Goal: Task Accomplishment & Management: Use online tool/utility

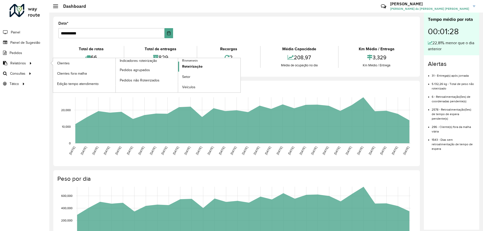
click at [192, 65] on span "Roteirização" at bounding box center [192, 66] width 20 height 5
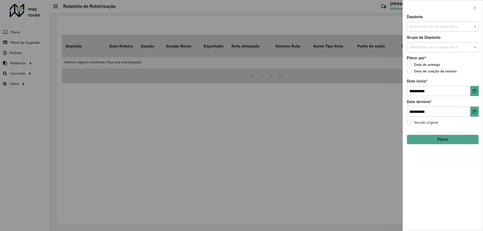
click at [436, 28] on input "text" at bounding box center [440, 27] width 64 height 6
click at [428, 52] on div "CDD Jacarepaguá" at bounding box center [442, 52] width 71 height 9
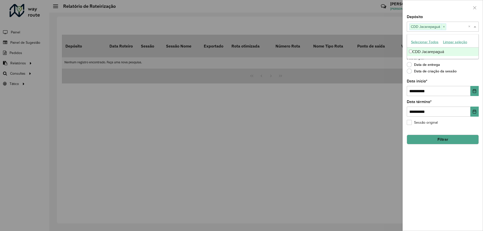
click at [463, 67] on div "Data de entrega" at bounding box center [443, 66] width 72 height 6
click at [444, 50] on input "text" at bounding box center [440, 48] width 64 height 6
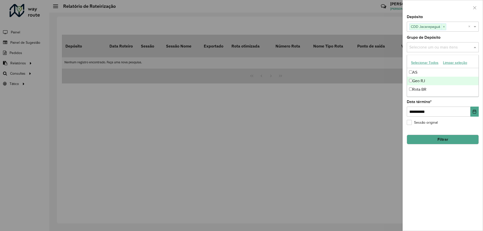
click at [448, 81] on div "Geo RJ" at bounding box center [442, 81] width 71 height 9
click at [453, 174] on div "**********" at bounding box center [443, 123] width 80 height 216
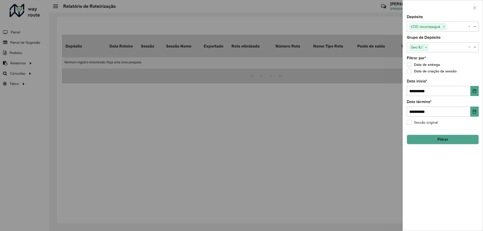
click at [451, 143] on button "Filtrar" at bounding box center [443, 140] width 72 height 10
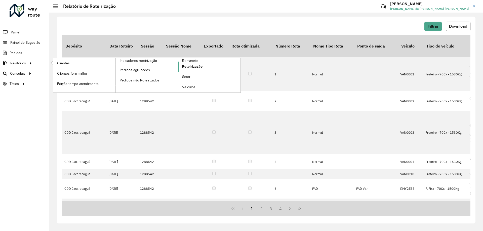
click at [183, 65] on span "Roteirização" at bounding box center [192, 66] width 20 height 5
click at [201, 66] on span "Roteirização" at bounding box center [192, 66] width 20 height 5
click at [196, 64] on span "Roteirização" at bounding box center [192, 66] width 20 height 5
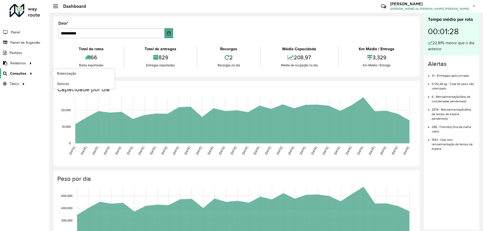
click at [14, 72] on span "Consultas" at bounding box center [18, 73] width 16 height 5
click at [69, 75] on span "Roteirização" at bounding box center [67, 73] width 20 height 5
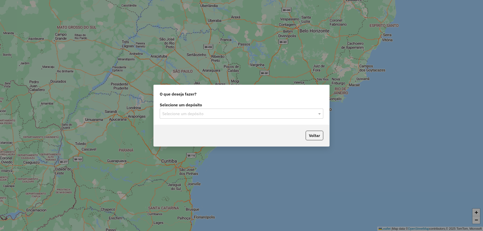
drag, startPoint x: 337, startPoint y: 117, endPoint x: 286, endPoint y: 115, distance: 51.4
click at [321, 116] on div "O que deseja fazer? Selecione um depósito Selecione um depósito Voltar" at bounding box center [241, 115] width 483 height 231
click at [300, 113] on input "text" at bounding box center [236, 114] width 148 height 6
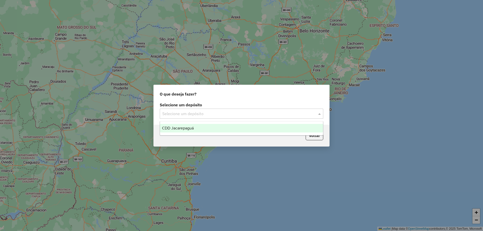
click at [192, 124] on div "CDD Jacarepaguá" at bounding box center [241, 128] width 163 height 9
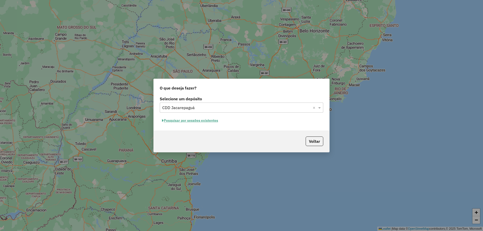
click at [202, 122] on button "Pesquisar por sessões existentes" at bounding box center [190, 121] width 61 height 8
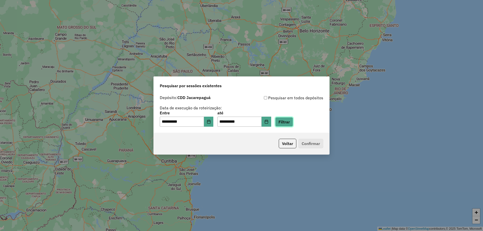
click at [287, 124] on button "Filtrar" at bounding box center [284, 122] width 18 height 10
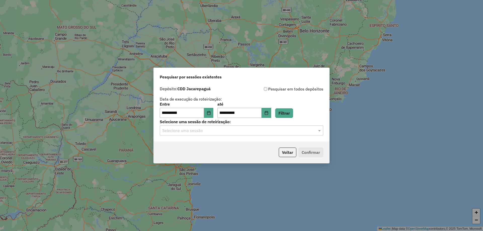
click at [256, 130] on input "text" at bounding box center [236, 131] width 148 height 6
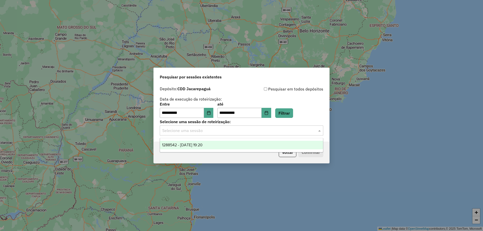
click at [218, 145] on div "1288542 - 04/10/2025 19:20" at bounding box center [241, 145] width 163 height 9
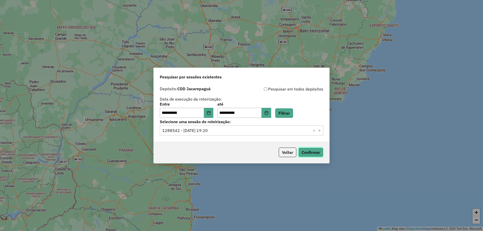
click at [314, 154] on button "Confirmar" at bounding box center [310, 153] width 25 height 10
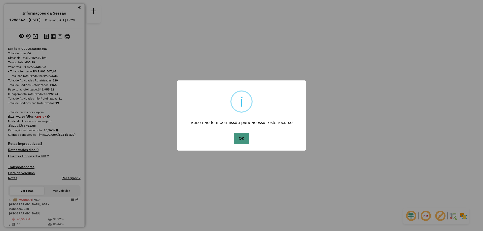
click at [235, 142] on button "OK" at bounding box center [241, 139] width 15 height 12
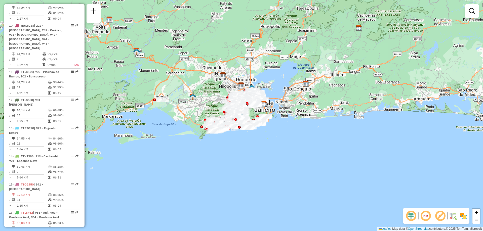
scroll to position [1233, 0]
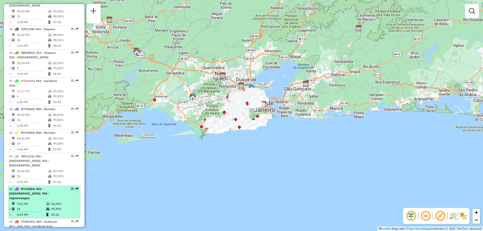
click at [75, 155] on em at bounding box center [76, 156] width 3 height 3
select select "**********"
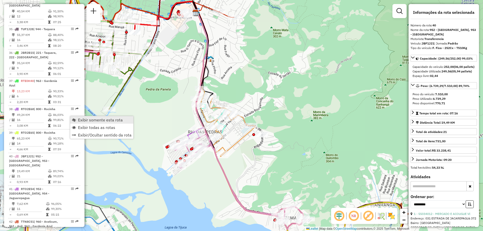
click at [83, 120] on span "Exibir somente esta rota" at bounding box center [100, 120] width 45 height 4
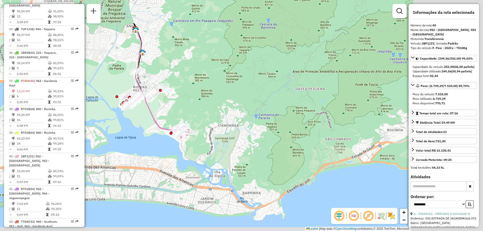
drag, startPoint x: 276, startPoint y: 98, endPoint x: 185, endPoint y: 81, distance: 91.9
click at [185, 81] on div "Janela de atendimento Grade de atendimento Capacidade Transportadoras Veículos …" at bounding box center [241, 115] width 483 height 231
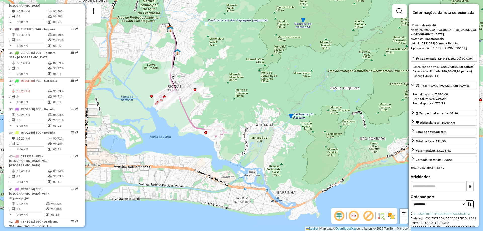
drag, startPoint x: 162, startPoint y: 137, endPoint x: 197, endPoint y: 136, distance: 35.0
click at [197, 136] on div "Janela de atendimento Grade de atendimento Capacidade Transportadoras Veículos …" at bounding box center [241, 115] width 483 height 231
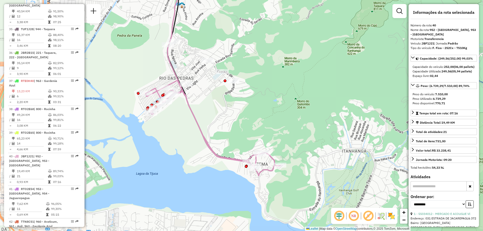
drag, startPoint x: 172, startPoint y: 106, endPoint x: 164, endPoint y: 115, distance: 12.5
click at [164, 115] on div "Janela de atendimento Grade de atendimento Capacidade Transportadoras Veículos …" at bounding box center [241, 115] width 483 height 231
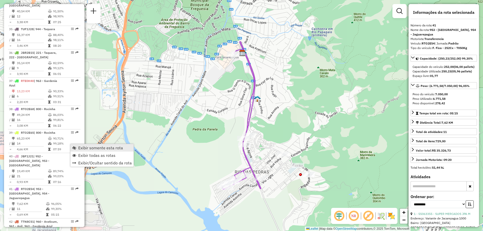
click at [78, 147] on link "Exibir somente esta rota" at bounding box center [101, 148] width 63 height 8
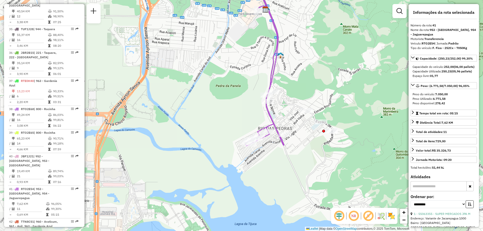
drag, startPoint x: 270, startPoint y: 147, endPoint x: 293, endPoint y: 104, distance: 49.3
click at [293, 104] on div "Janela de atendimento Grade de atendimento Capacidade Transportadoras Veículos …" at bounding box center [241, 115] width 483 height 231
